Goal: Communication & Community: Connect with others

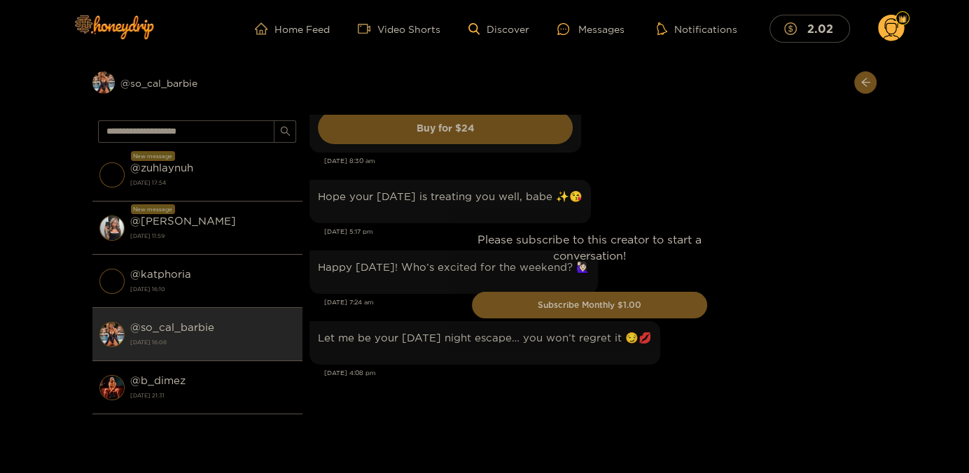
scroll to position [2144, 0]
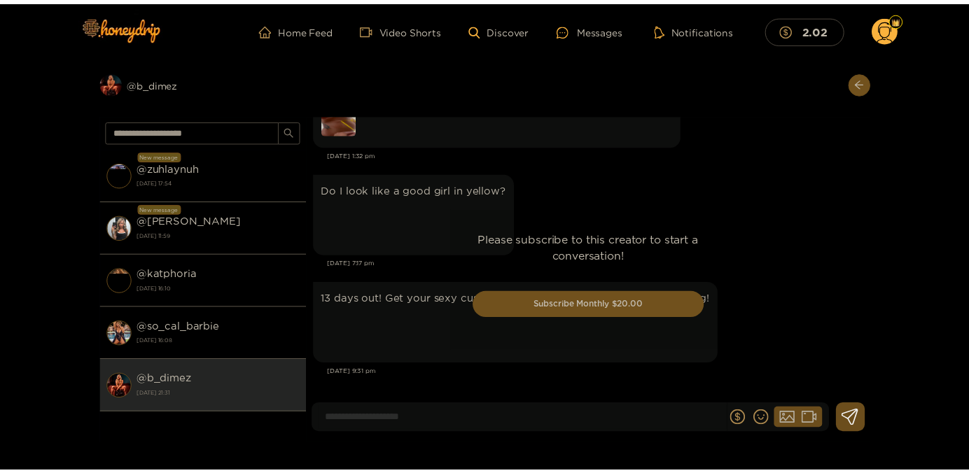
scroll to position [2781, 0]
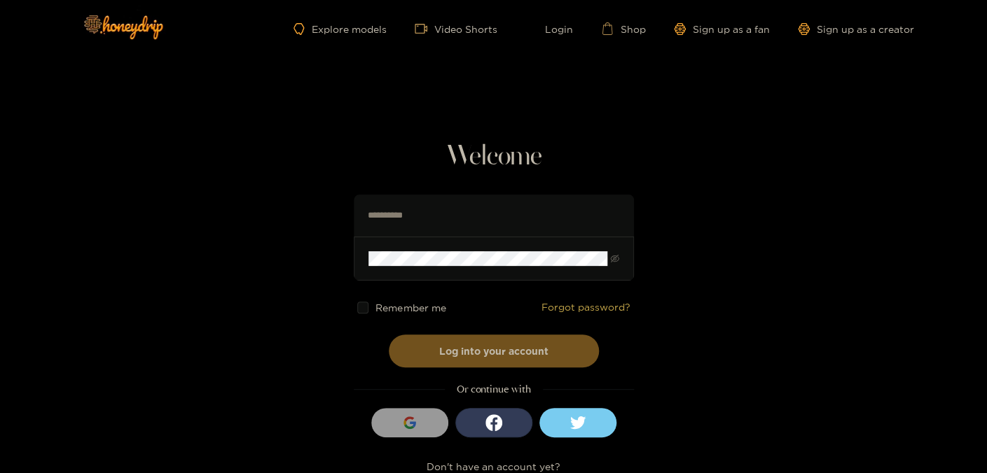
click at [378, 297] on div "Remember me Forgot password?" at bounding box center [494, 308] width 280 height 54
click at [384, 307] on span "Remember me" at bounding box center [410, 307] width 70 height 11
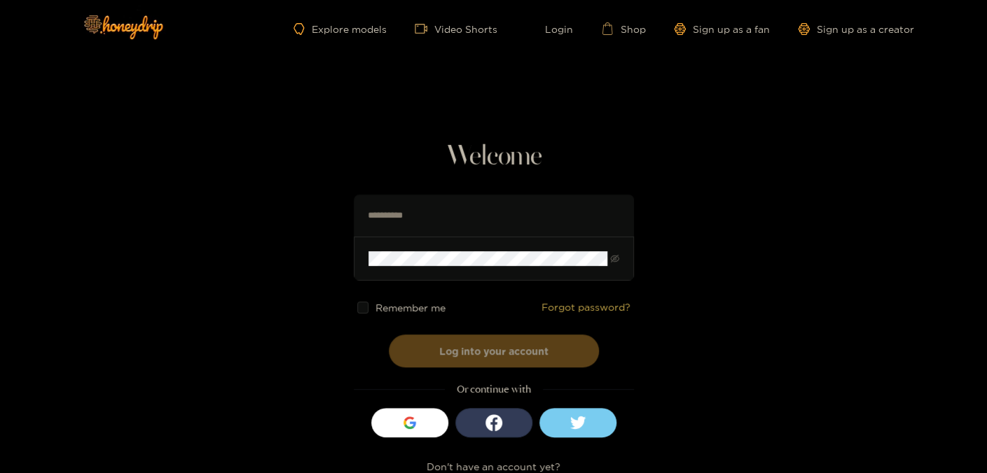
click at [474, 356] on button "Log into your account" at bounding box center [494, 351] width 210 height 33
click at [510, 351] on button "Log into your account" at bounding box center [494, 351] width 210 height 33
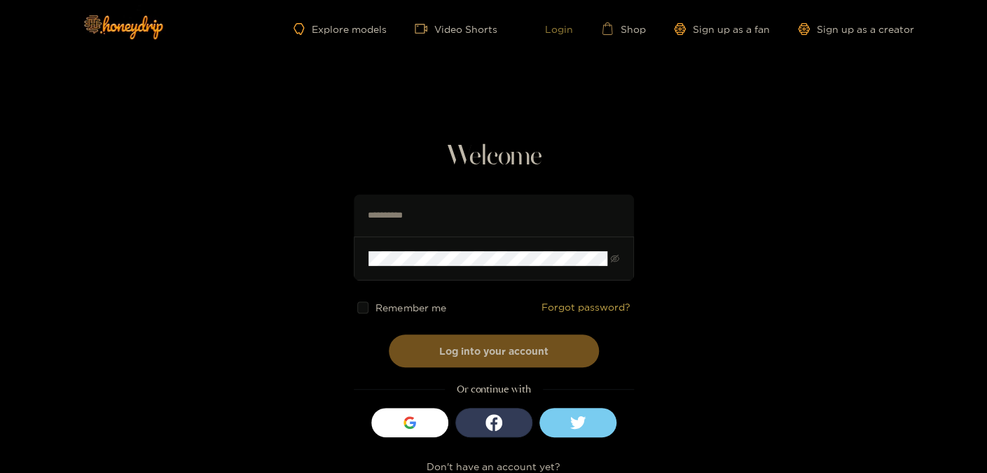
click at [565, 32] on link "Login" at bounding box center [549, 28] width 48 height 13
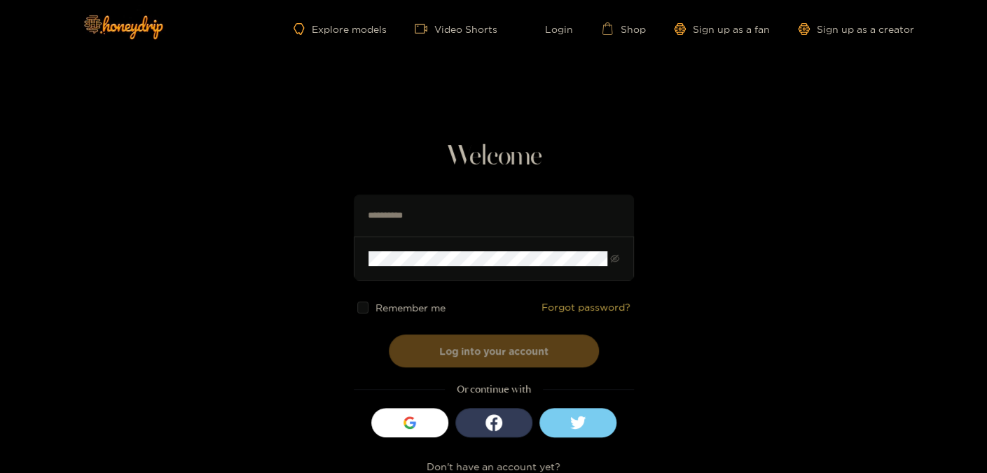
click at [454, 347] on button "Log into your account" at bounding box center [494, 351] width 210 height 33
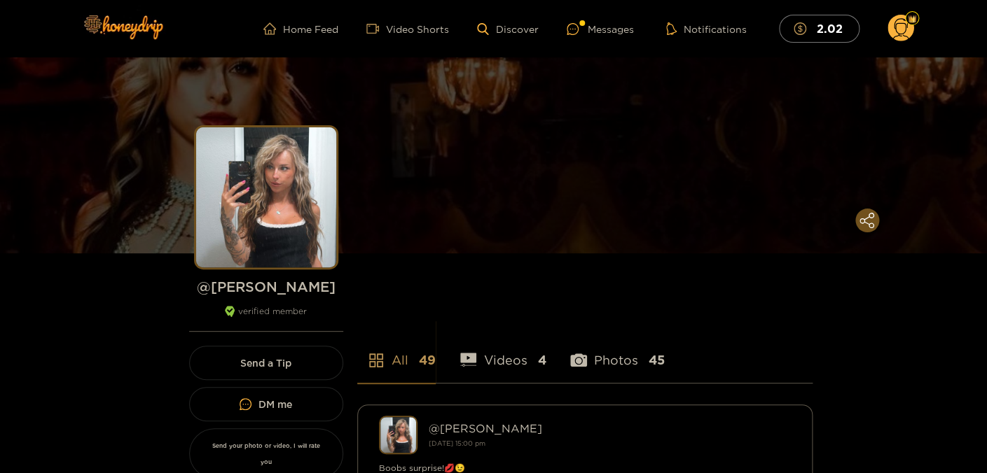
click at [604, 39] on ul "Home Feed Video Shorts Discover Messages Notifications 2.02" at bounding box center [588, 29] width 650 height 28
click at [604, 34] on div "Messages" at bounding box center [599, 29] width 67 height 16
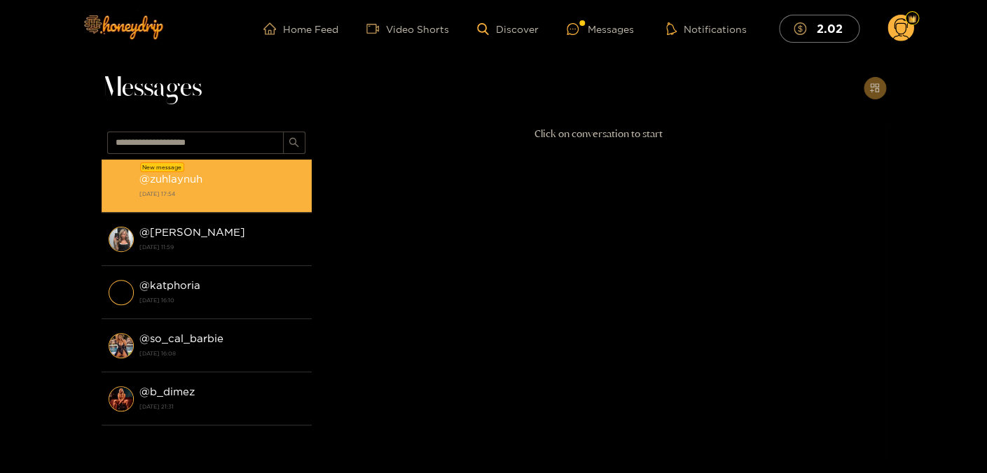
click at [200, 179] on strong "@ zuhlaynuh" at bounding box center [170, 179] width 63 height 12
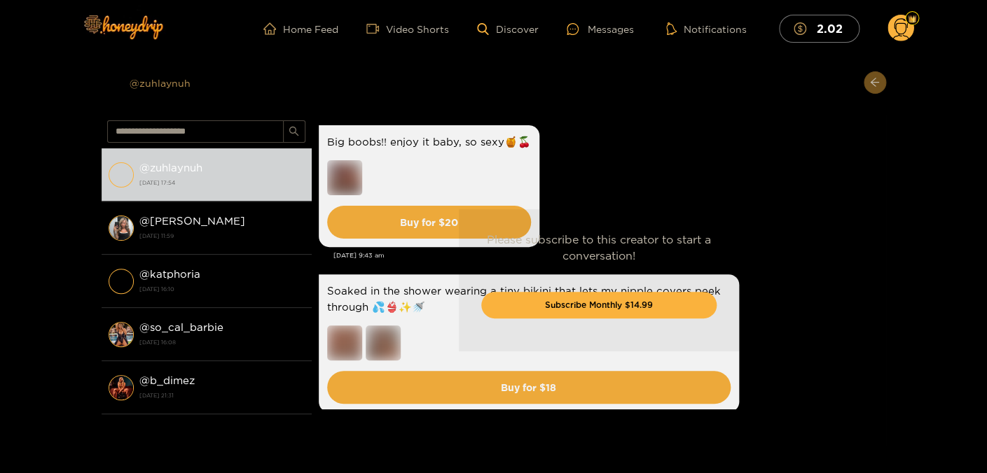
scroll to position [3189, 0]
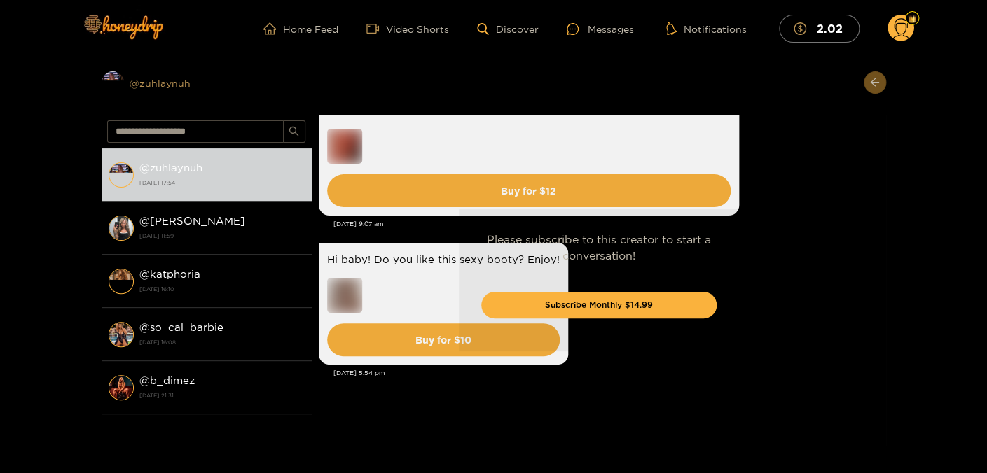
click at [165, 85] on div "Preview @ zuhlaynuh" at bounding box center [207, 82] width 210 height 22
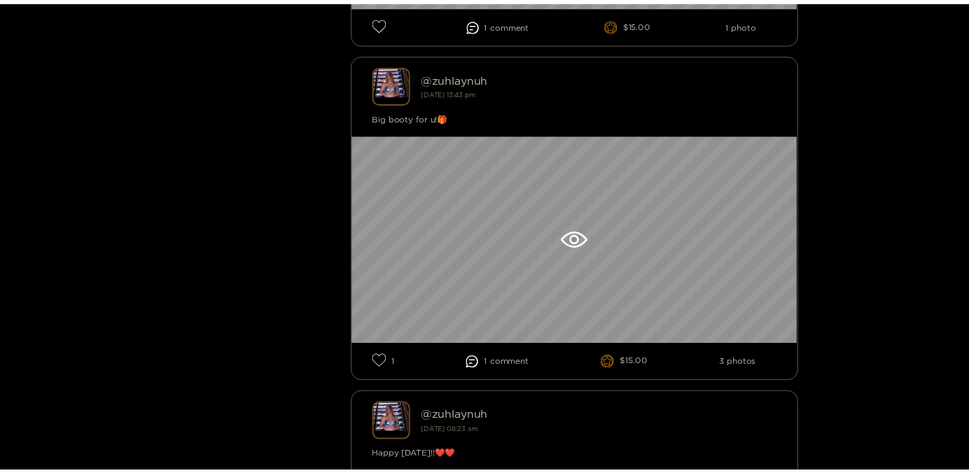
scroll to position [1437, 0]
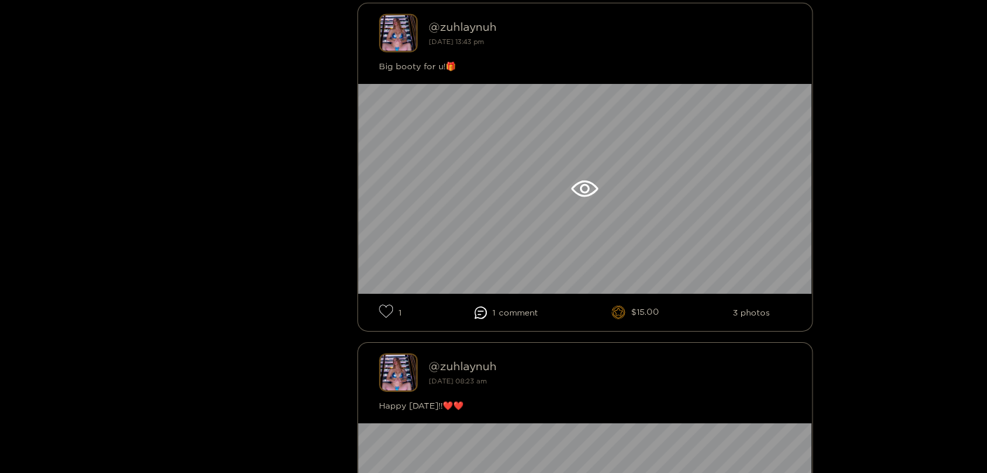
click at [536, 314] on span "comment" at bounding box center [518, 313] width 39 height 10
click at [504, 316] on span "comment" at bounding box center [518, 313] width 39 height 10
